Goal: Transaction & Acquisition: Purchase product/service

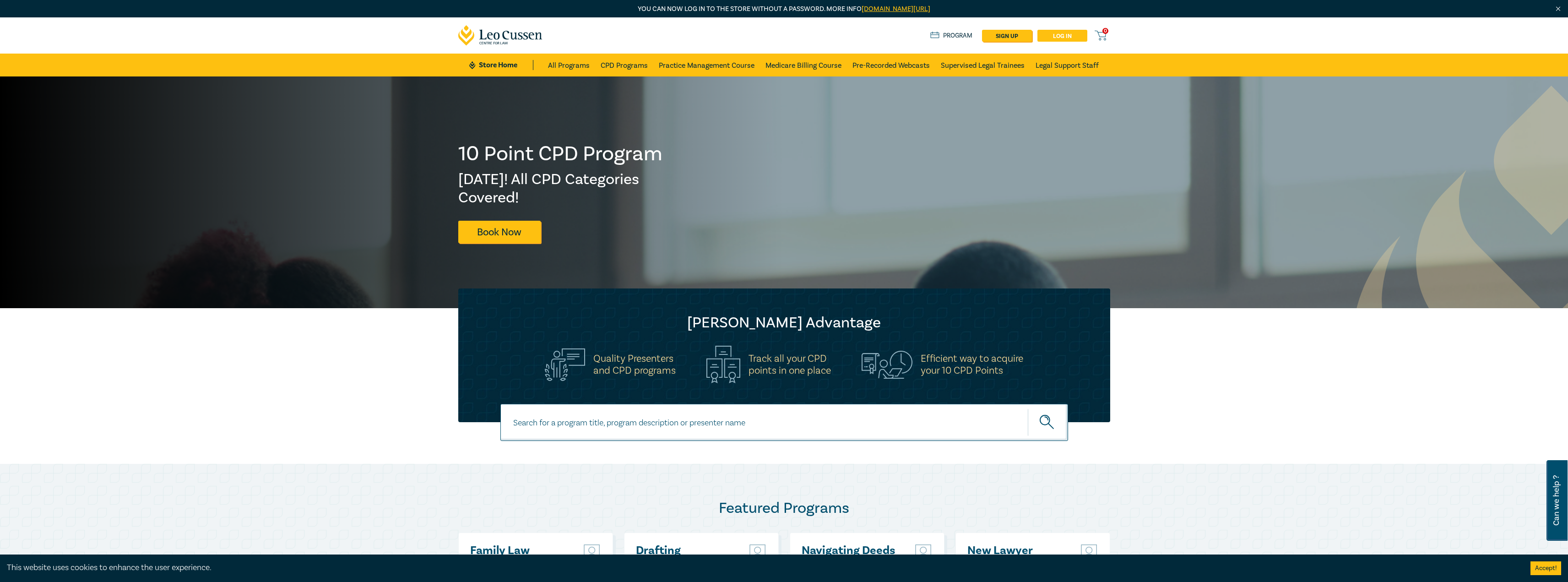
click at [1062, 32] on link "Log in" at bounding box center [1062, 35] width 50 height 12
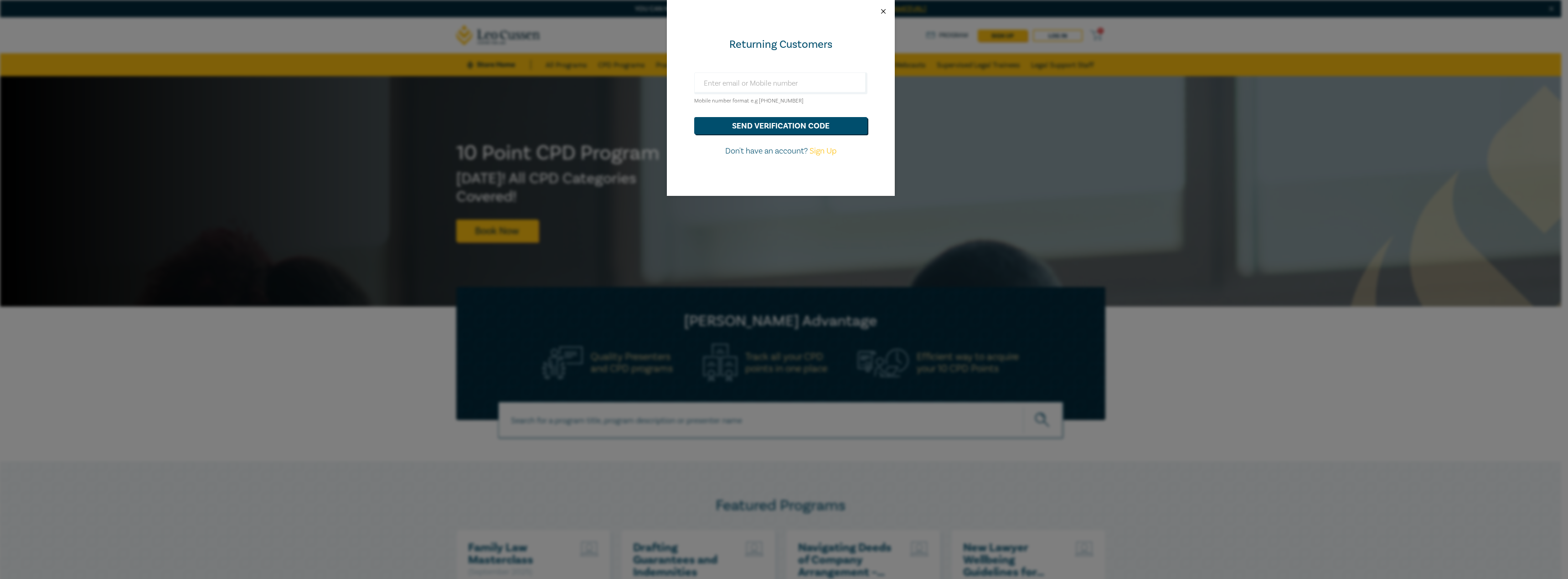
click at [884, 11] on button "Close" at bounding box center [883, 11] width 8 height 8
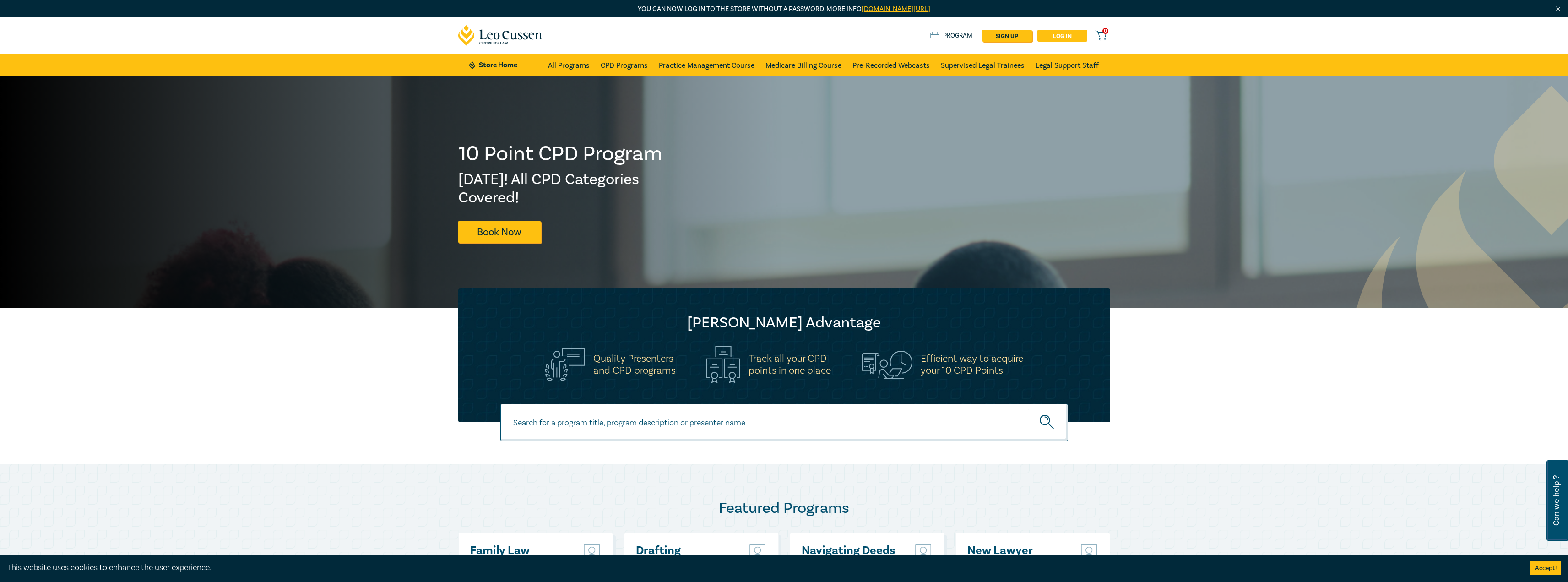
click at [1056, 36] on link "Log in" at bounding box center [1062, 35] width 50 height 12
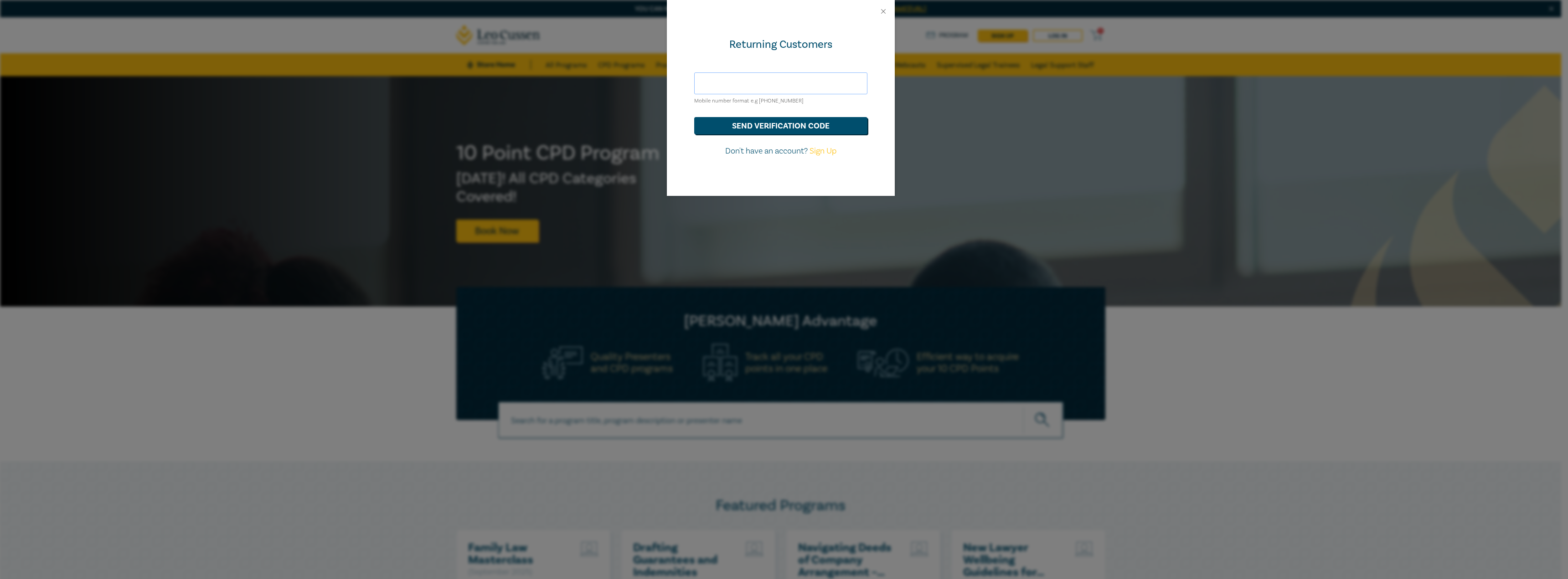
click at [785, 85] on input "text" at bounding box center [780, 83] width 173 height 22
drag, startPoint x: 797, startPoint y: 86, endPoint x: 603, endPoint y: 80, distance: 194.1
click at [603, 80] on div "Returning Customers smallis@leocussen.edu.au Mobile number format e.g +61 00000…" at bounding box center [784, 290] width 1568 height 579
type input "0434400184"
click at [769, 126] on button "send verification code" at bounding box center [780, 125] width 173 height 17
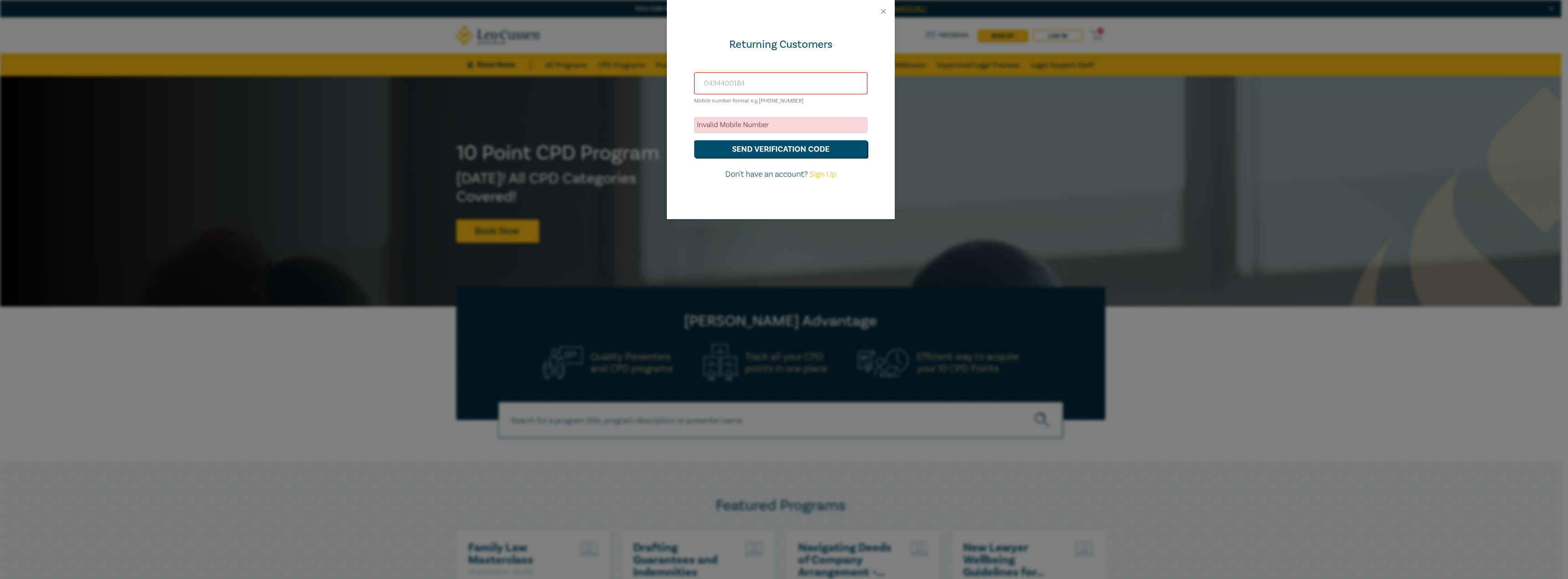
drag, startPoint x: 760, startPoint y: 91, endPoint x: 651, endPoint y: 79, distance: 109.7
click at [651, 79] on div "Returning Customers 0434400184 Mobile number format e.g +61 000000000 Invalid M…" at bounding box center [784, 290] width 1568 height 579
click at [797, 89] on input "text" at bounding box center [780, 83] width 173 height 22
type input "smallis@leocussen.edu.au"
click at [791, 150] on button "send verification code" at bounding box center [780, 149] width 173 height 17
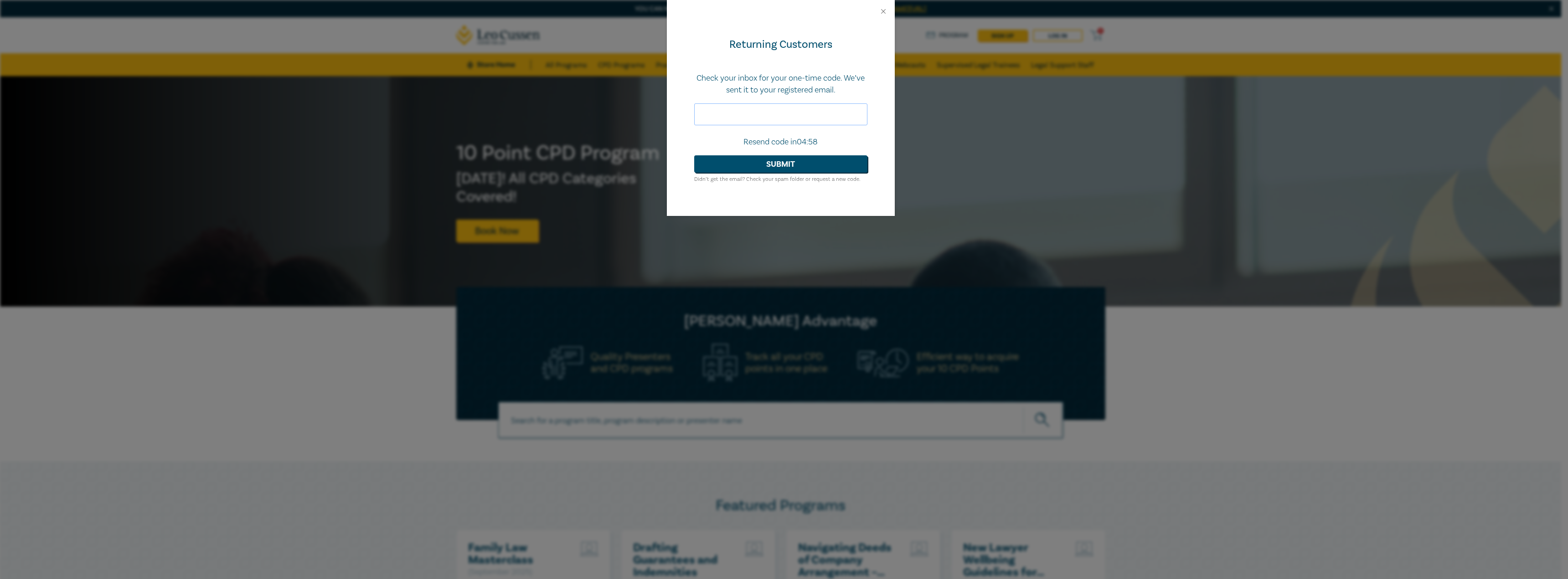
click at [794, 115] on input "text" at bounding box center [780, 114] width 173 height 22
type input "674788"
click at [743, 162] on button "Submit" at bounding box center [780, 164] width 173 height 17
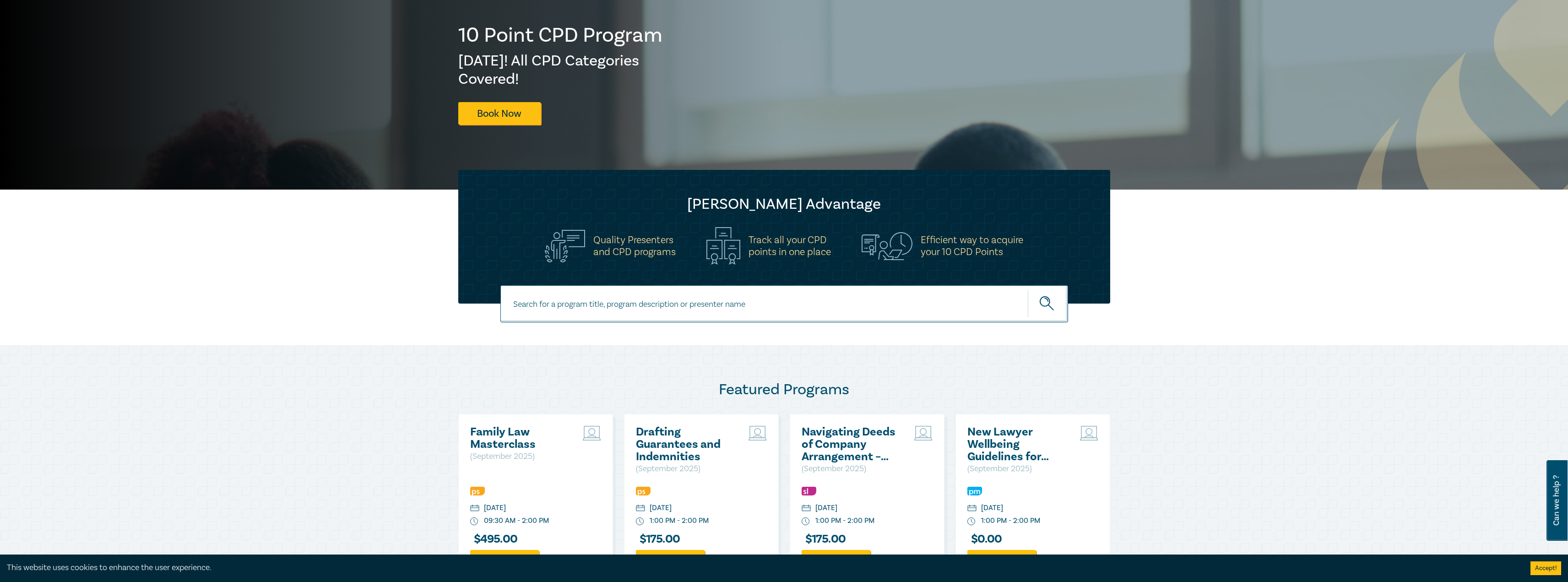
scroll to position [46, 0]
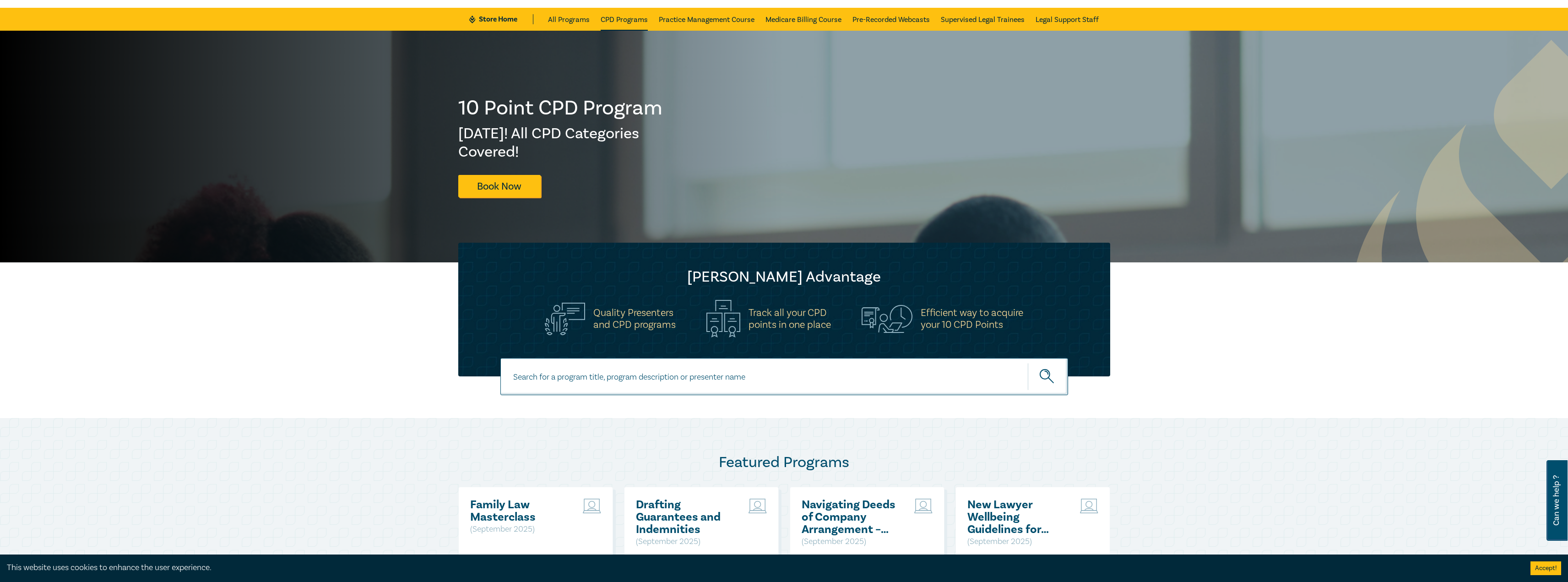
click at [616, 21] on link "CPD Programs" at bounding box center [624, 19] width 47 height 23
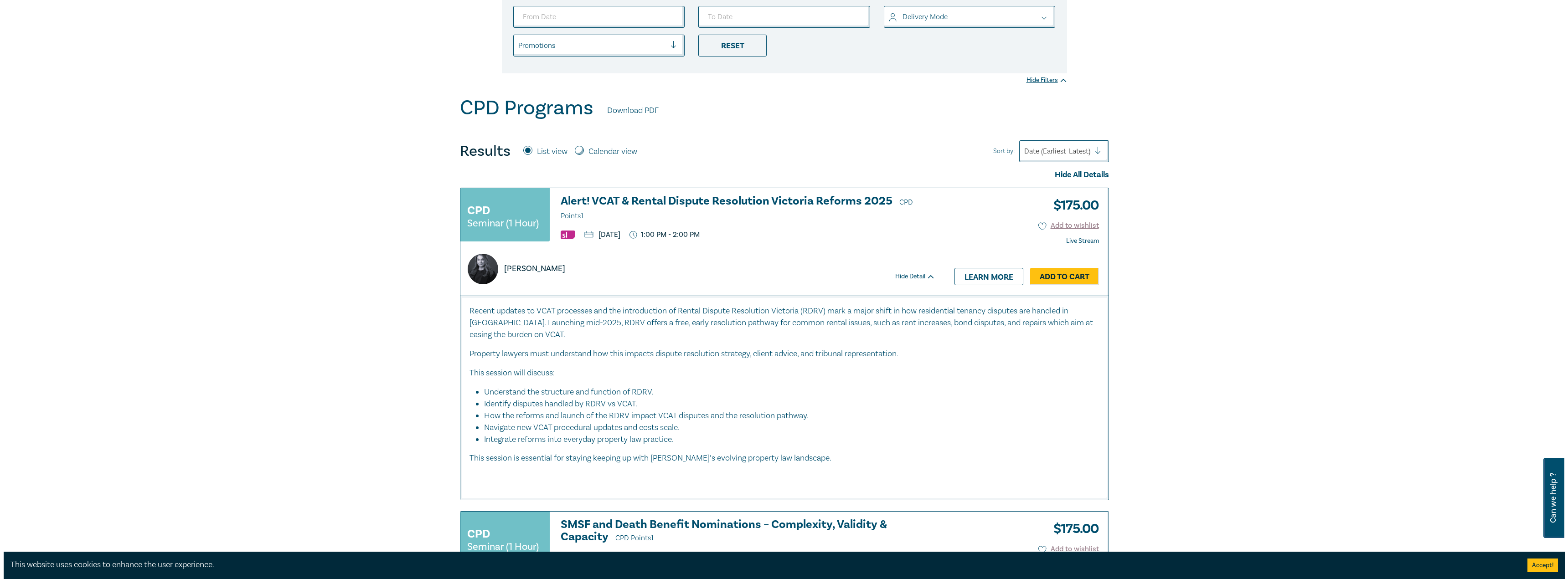
scroll to position [456, 0]
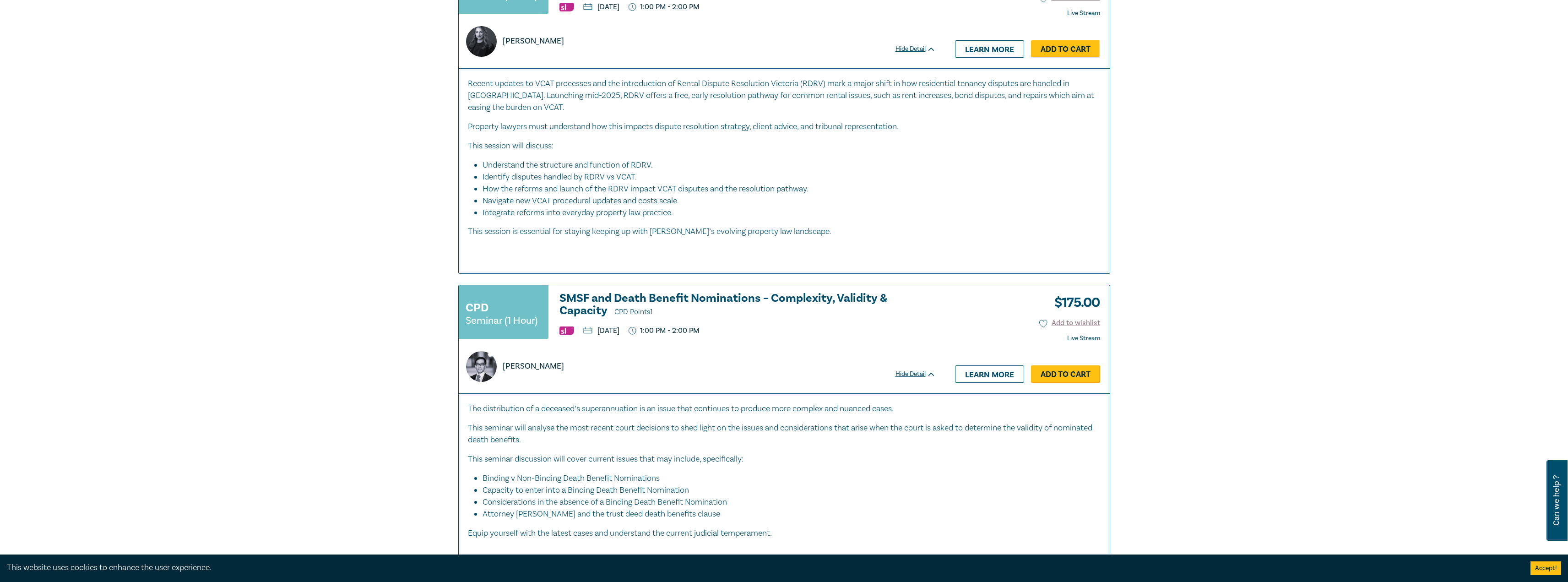
click at [1047, 375] on link "Add to Cart" at bounding box center [1065, 374] width 69 height 17
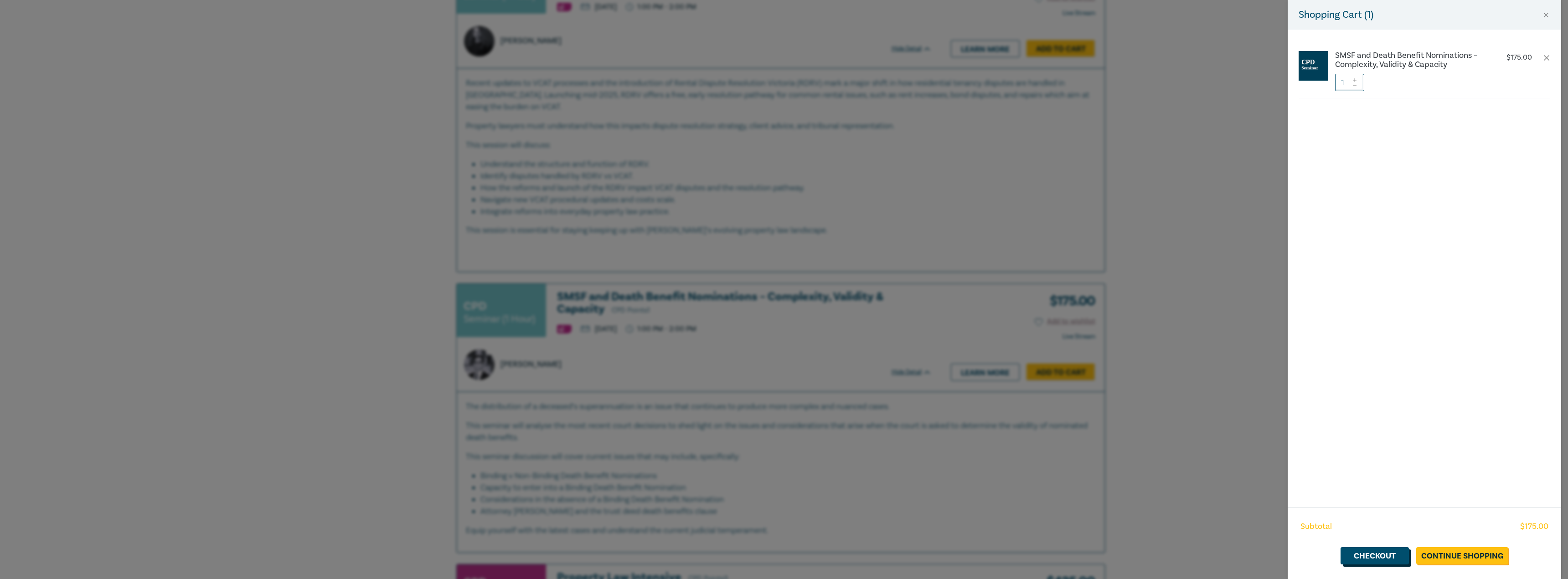
click at [1368, 552] on link "Checkout" at bounding box center [1374, 555] width 68 height 17
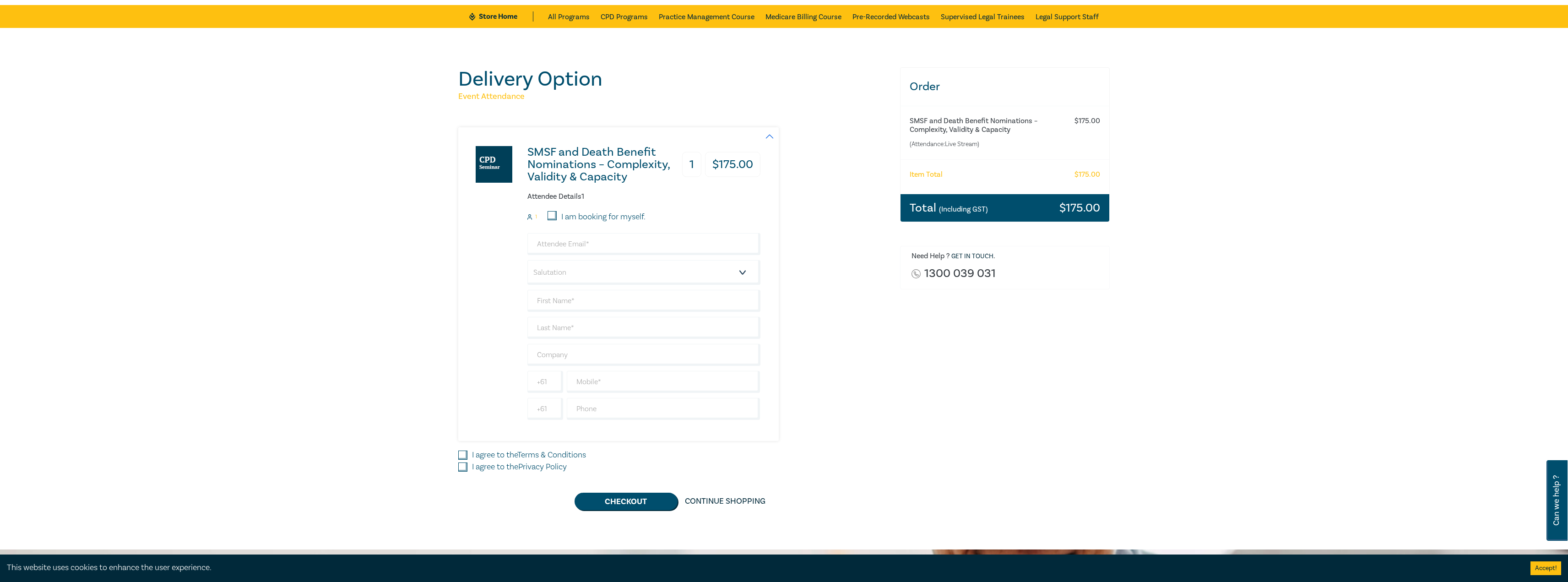
scroll to position [138, 0]
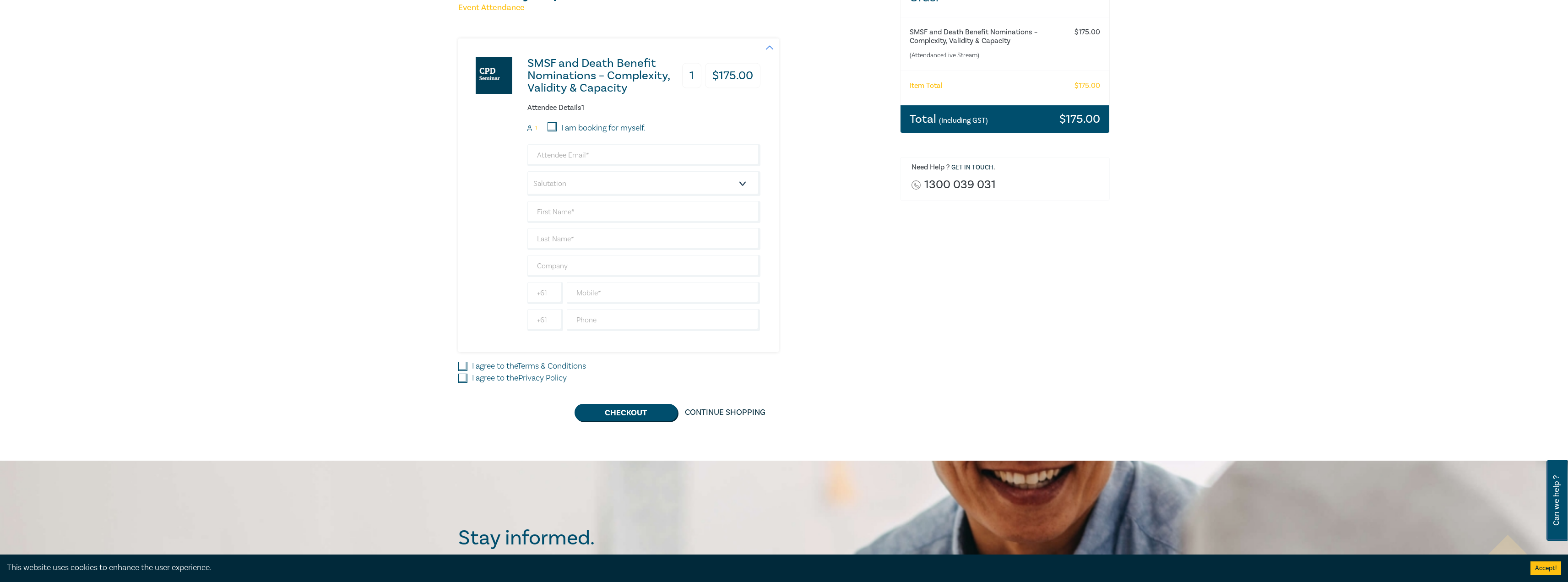
click at [551, 127] on input "I am booking for myself." at bounding box center [552, 127] width 9 height 9
checkbox input "true"
type input "smallis@leocussen.edu.au"
type input "Anastasios"
type input "Mallis"
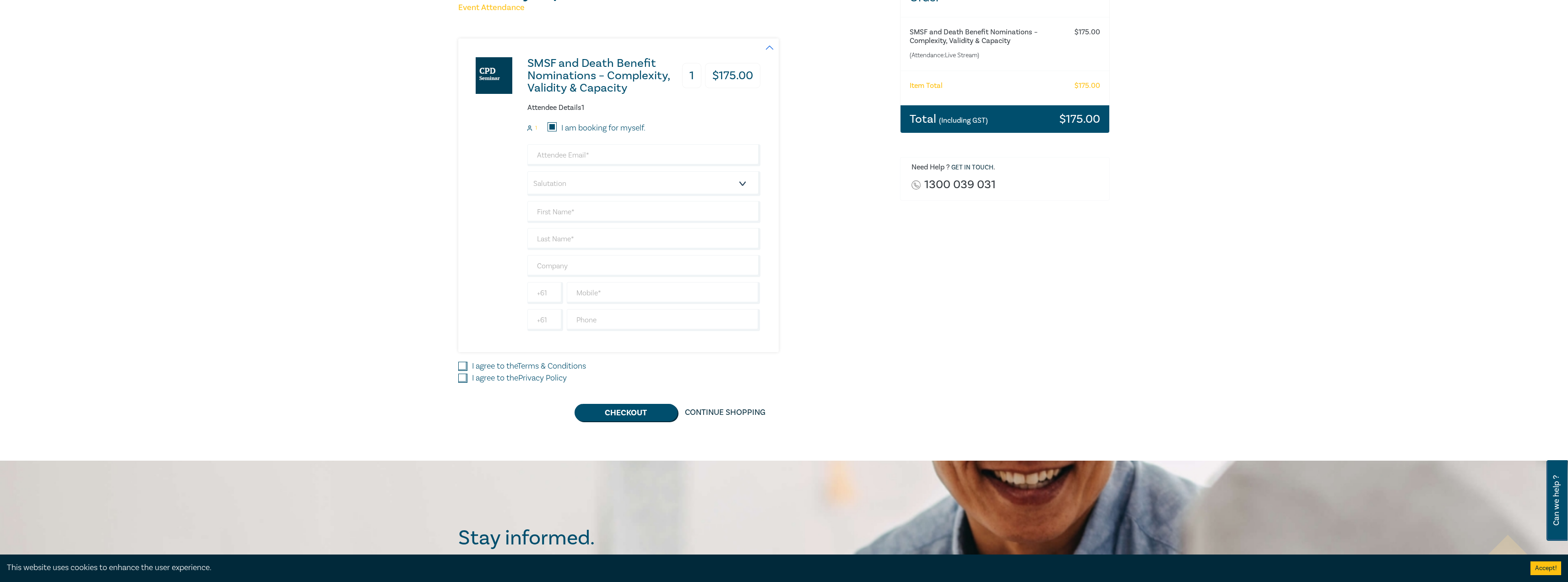
type input "344001884"
drag, startPoint x: 462, startPoint y: 363, endPoint x: 464, endPoint y: 373, distance: 10.2
click at [462, 363] on input "I agree to the Terms & Conditions" at bounding box center [463, 366] width 9 height 9
checkbox input "true"
click at [462, 377] on input "I agree to the Privacy Policy" at bounding box center [463, 378] width 9 height 9
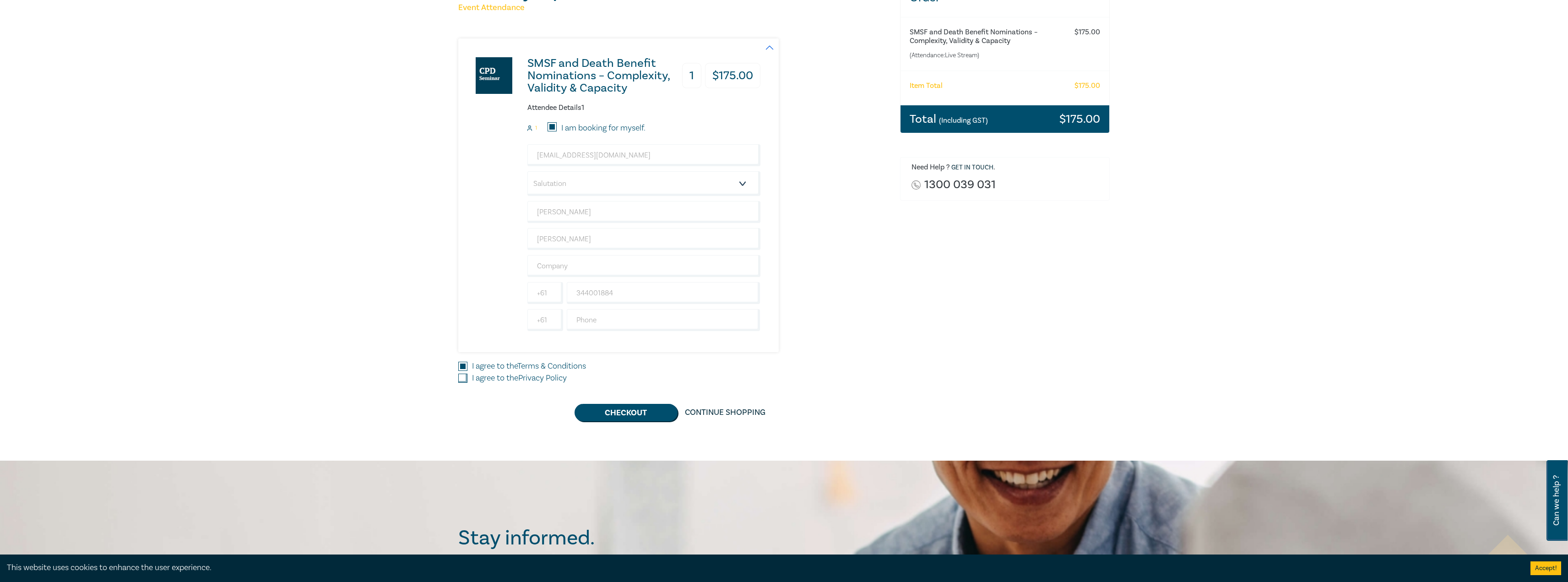
checkbox input "true"
click at [624, 413] on button "Checkout" at bounding box center [626, 412] width 103 height 17
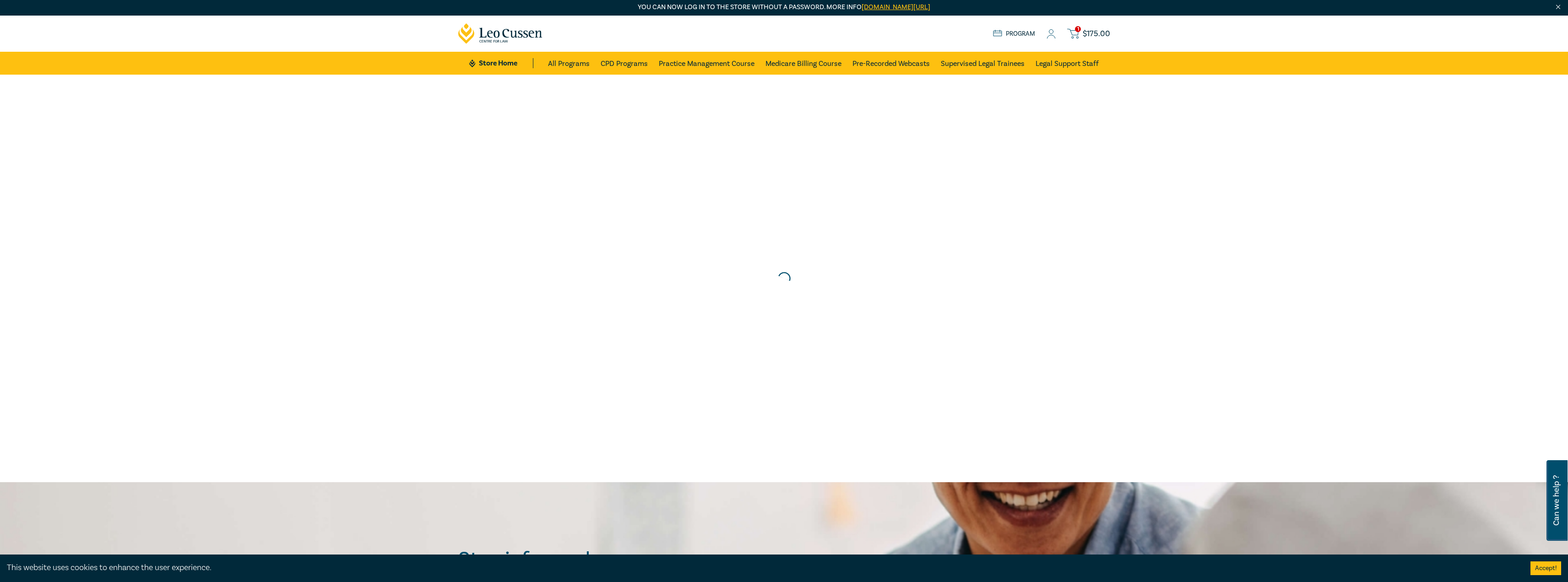
scroll to position [0, 0]
